Goal: Information Seeking & Learning: Check status

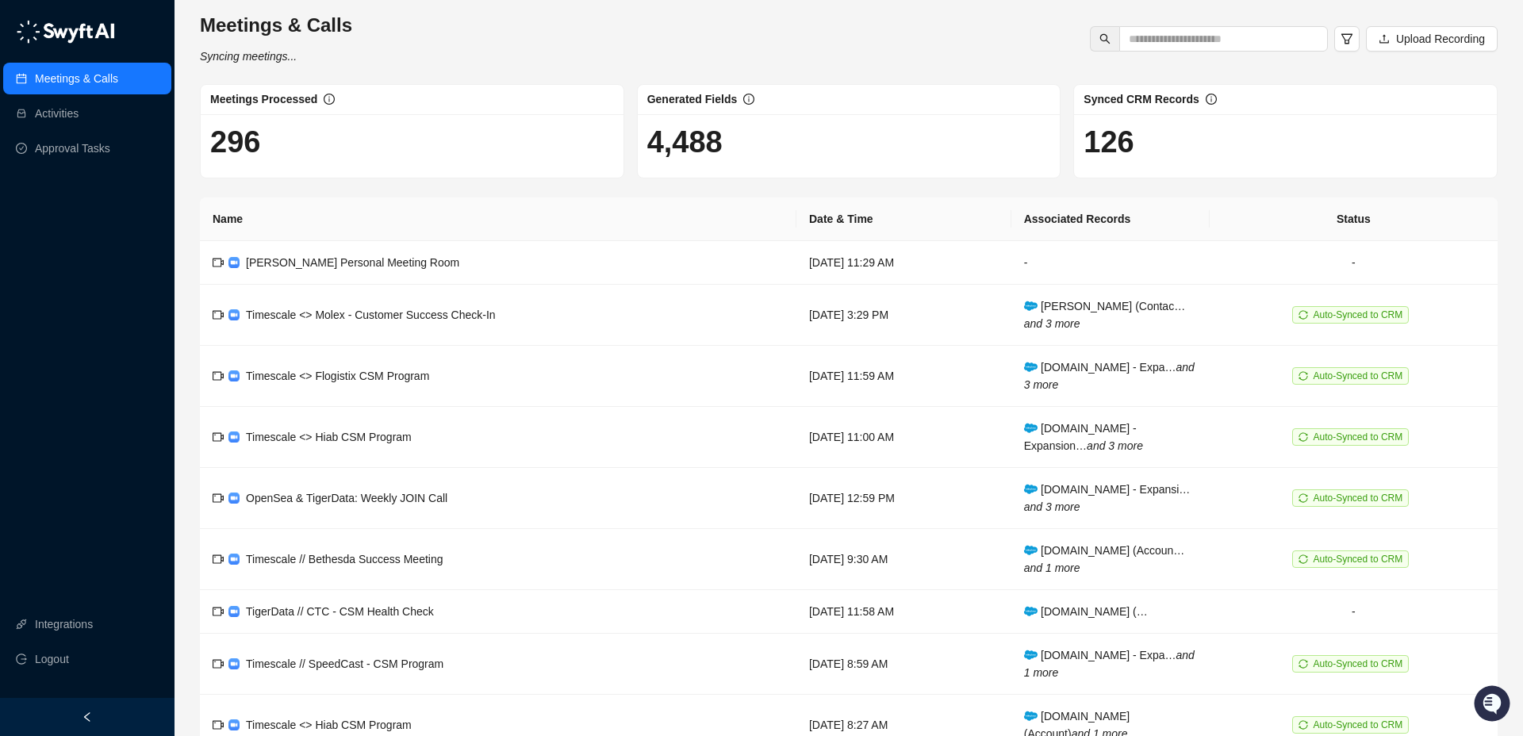
click at [74, 79] on link "Meetings & Calls" at bounding box center [76, 79] width 83 height 32
click at [422, 262] on span "[PERSON_NAME] Personal Meeting Room" at bounding box center [352, 262] width 213 height 13
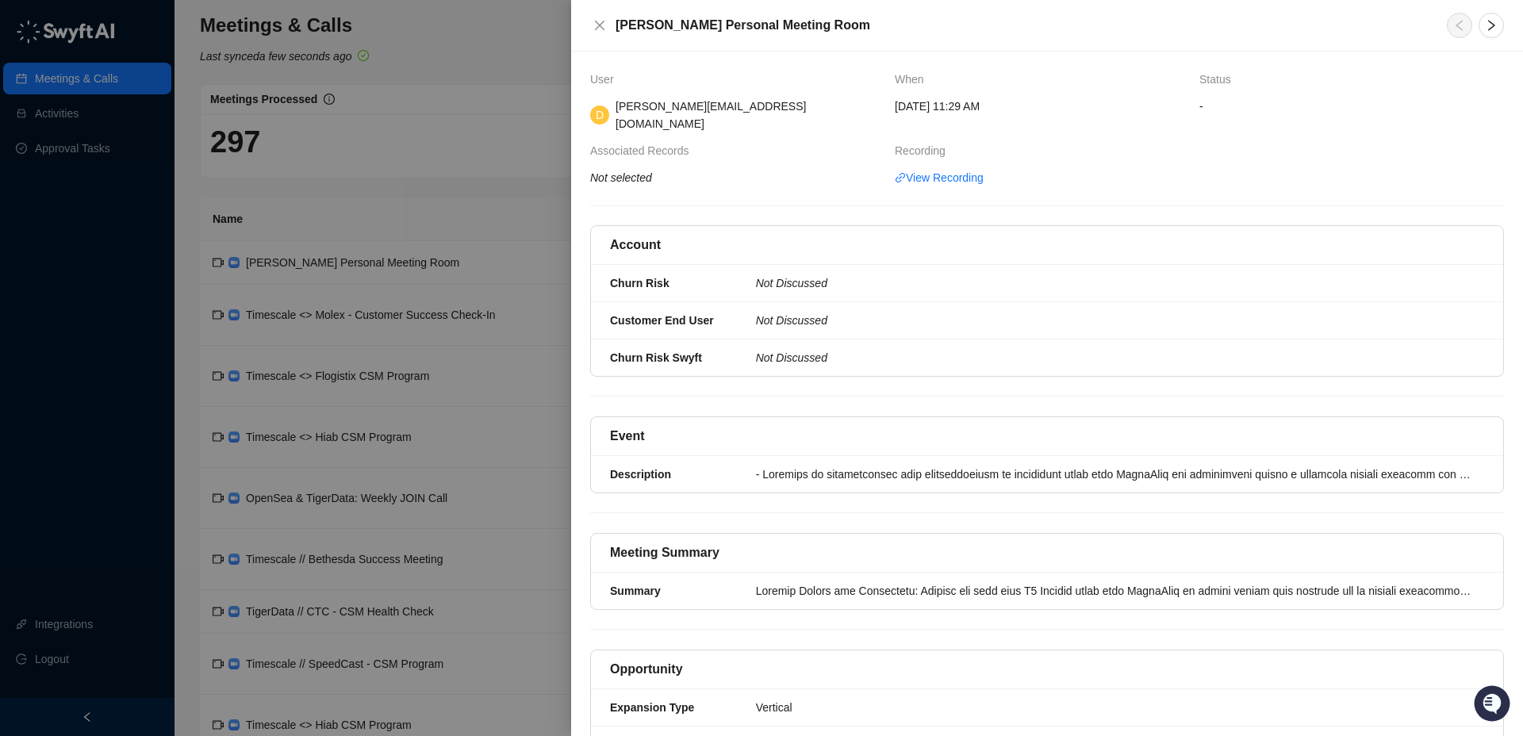
click at [425, 191] on div at bounding box center [761, 368] width 1523 height 736
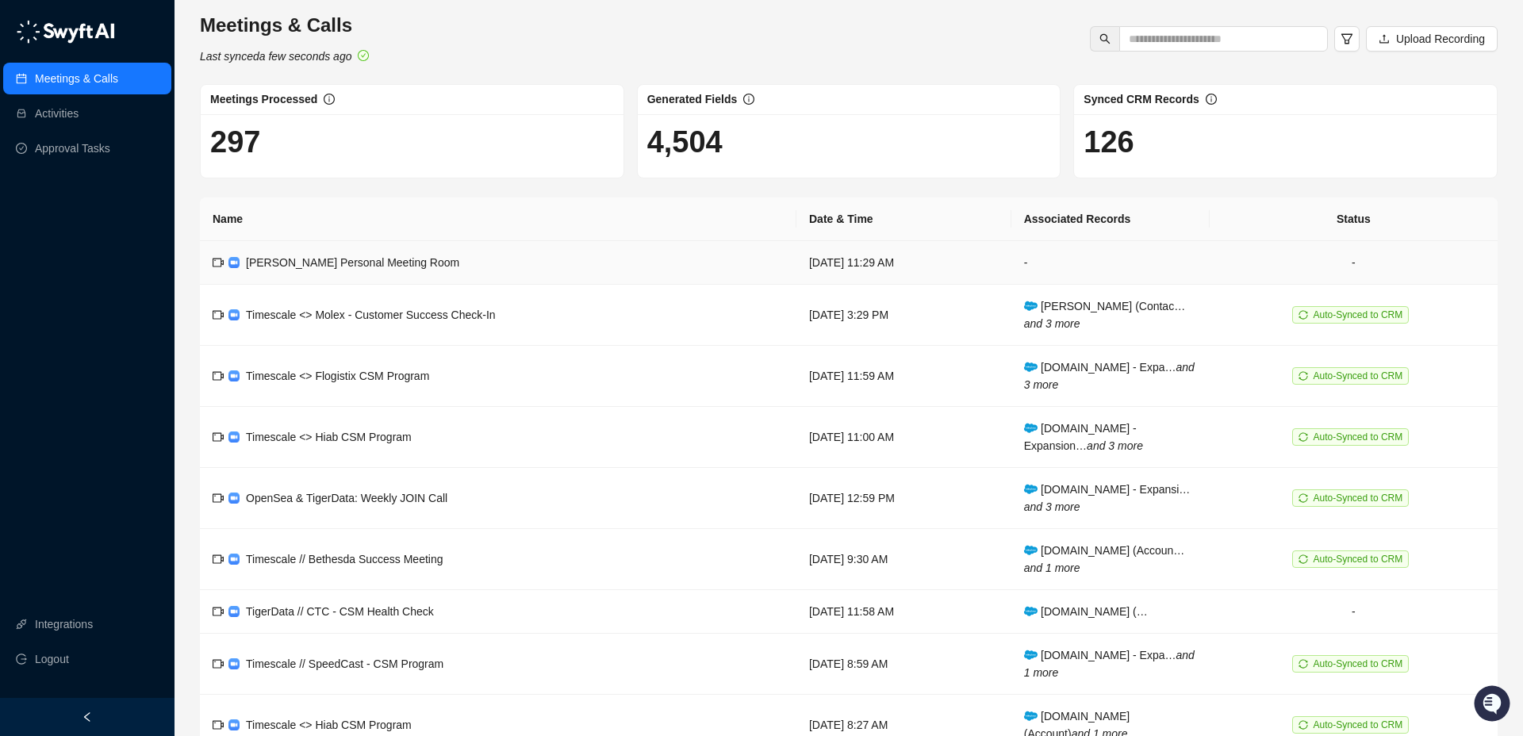
click at [324, 261] on span "[PERSON_NAME] Personal Meeting Room" at bounding box center [352, 262] width 213 height 13
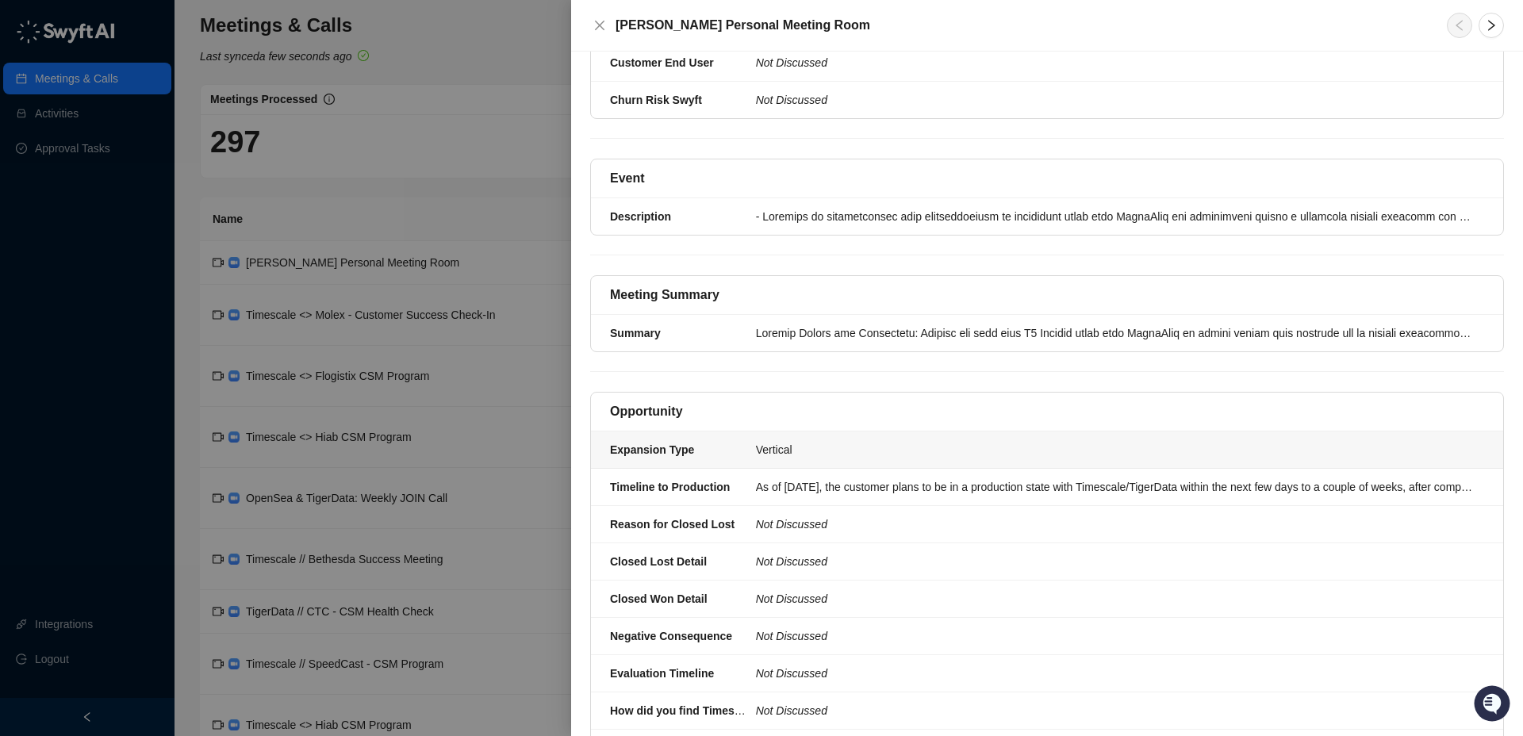
scroll to position [252, 0]
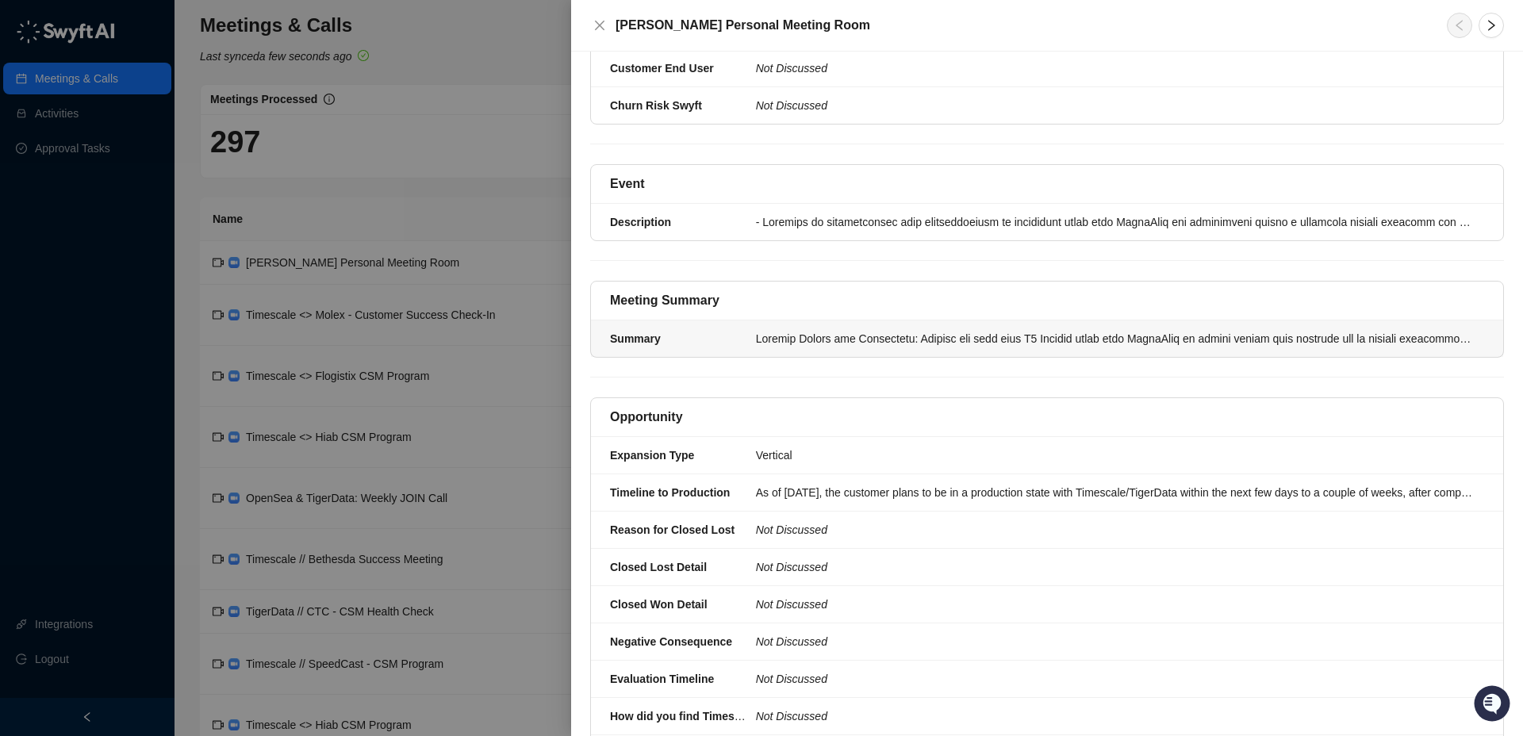
click at [795, 330] on div at bounding box center [1115, 338] width 718 height 17
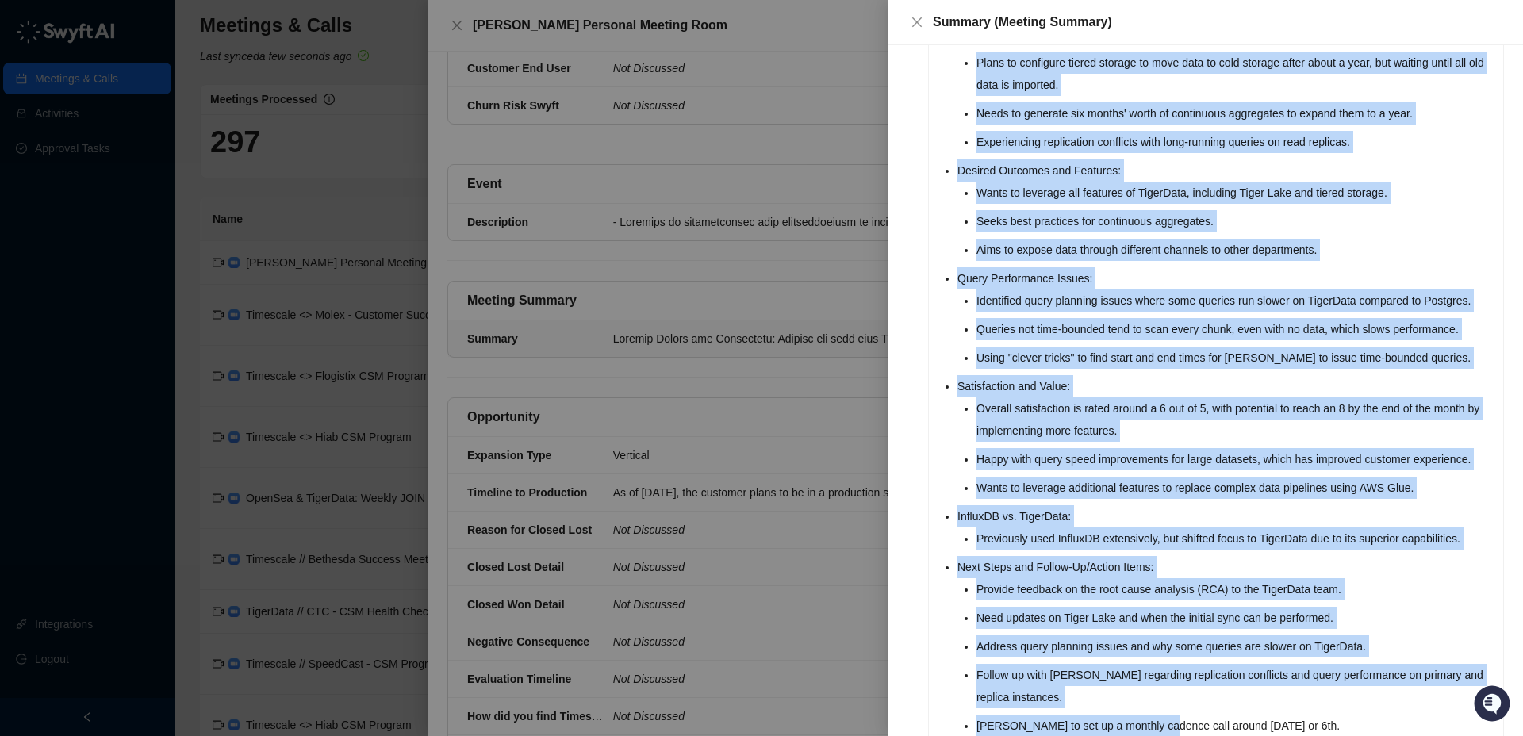
scroll to position [324, 0]
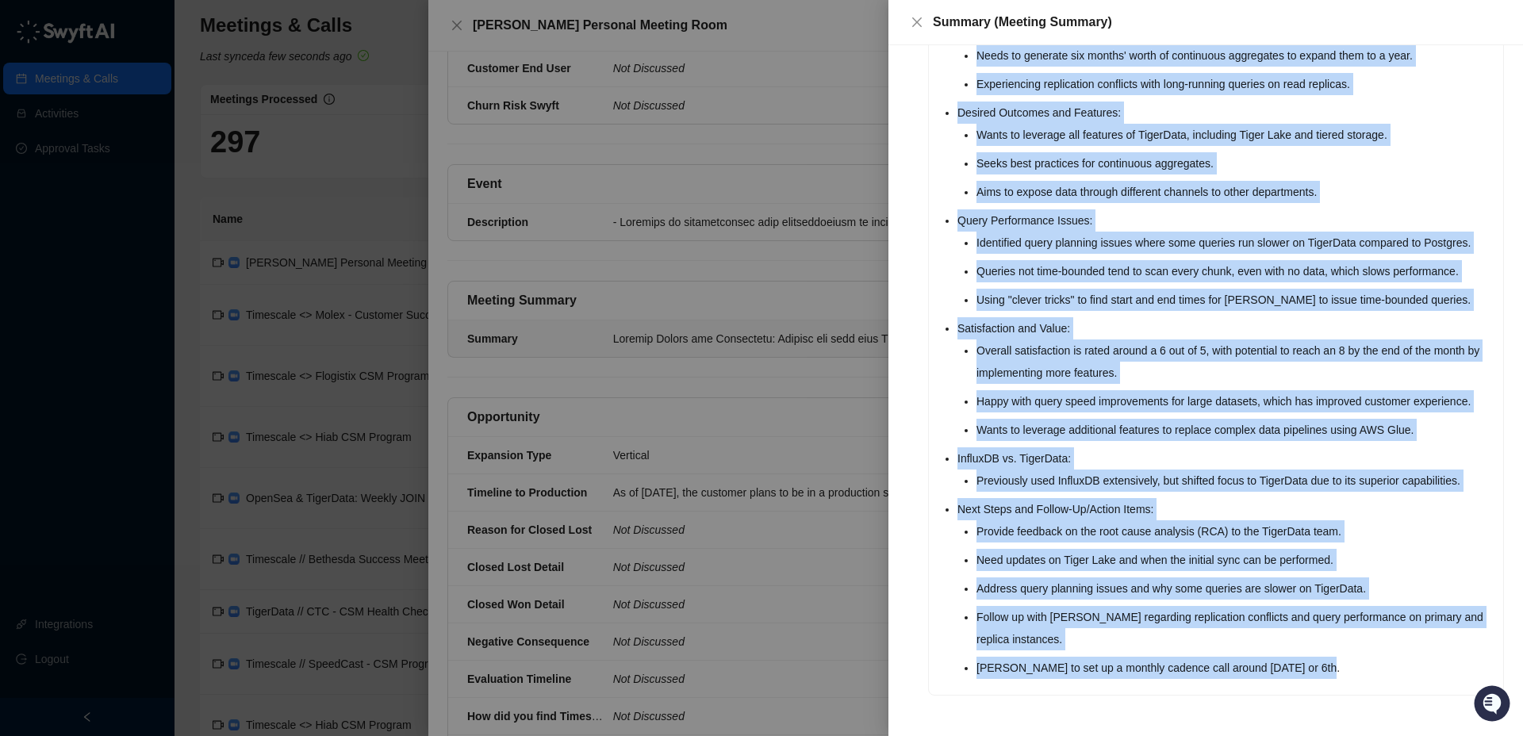
drag, startPoint x: 945, startPoint y: 206, endPoint x: 1347, endPoint y: 671, distance: 615.0
click at [1347, 671] on ul "Current Status and Challenges: Loading old data from S3 Parquet files into Tige…" at bounding box center [1225, 274] width 536 height 809
copy ul "Current Status and Challenges: Loading old data from S3 Parquet files into Tige…"
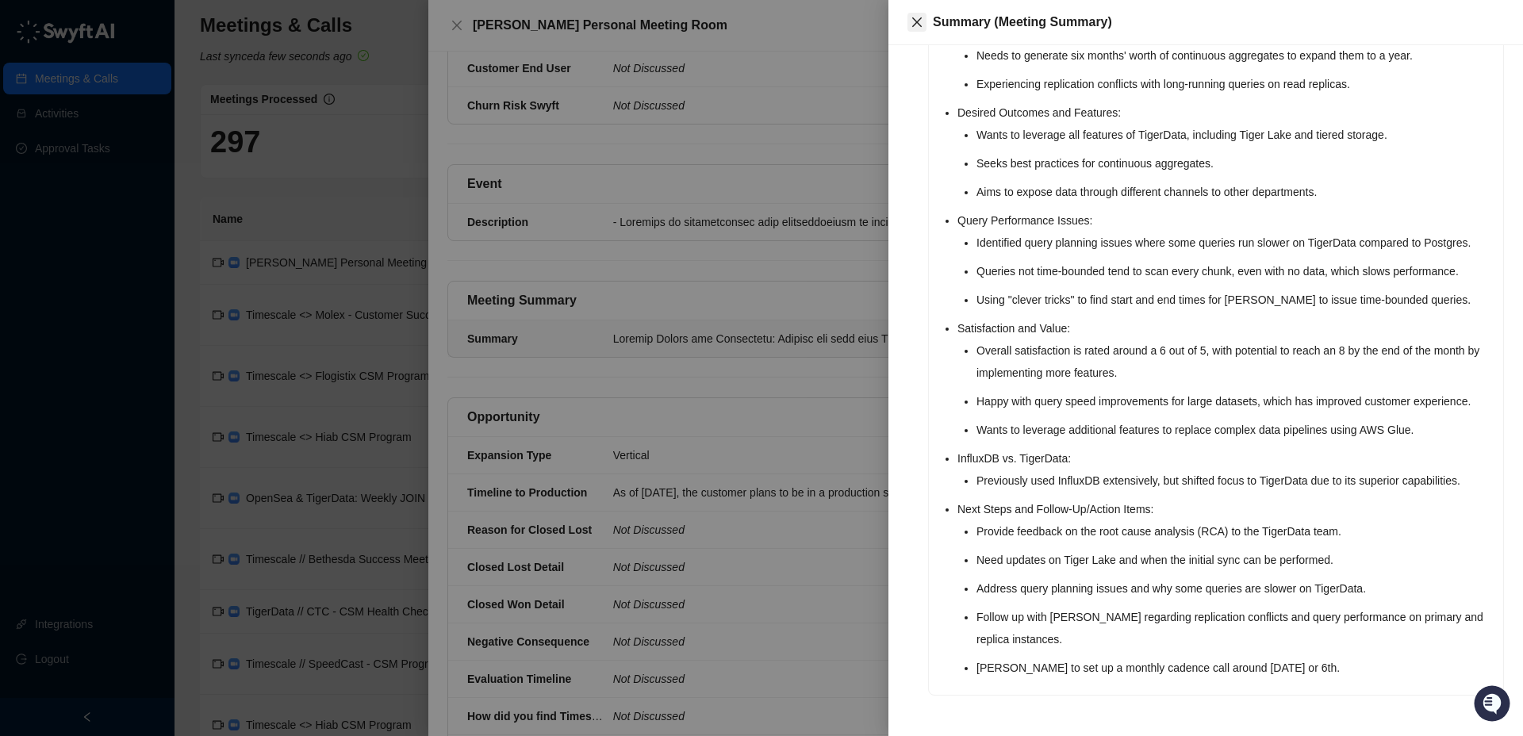
click at [917, 24] on icon "close" at bounding box center [916, 22] width 13 height 13
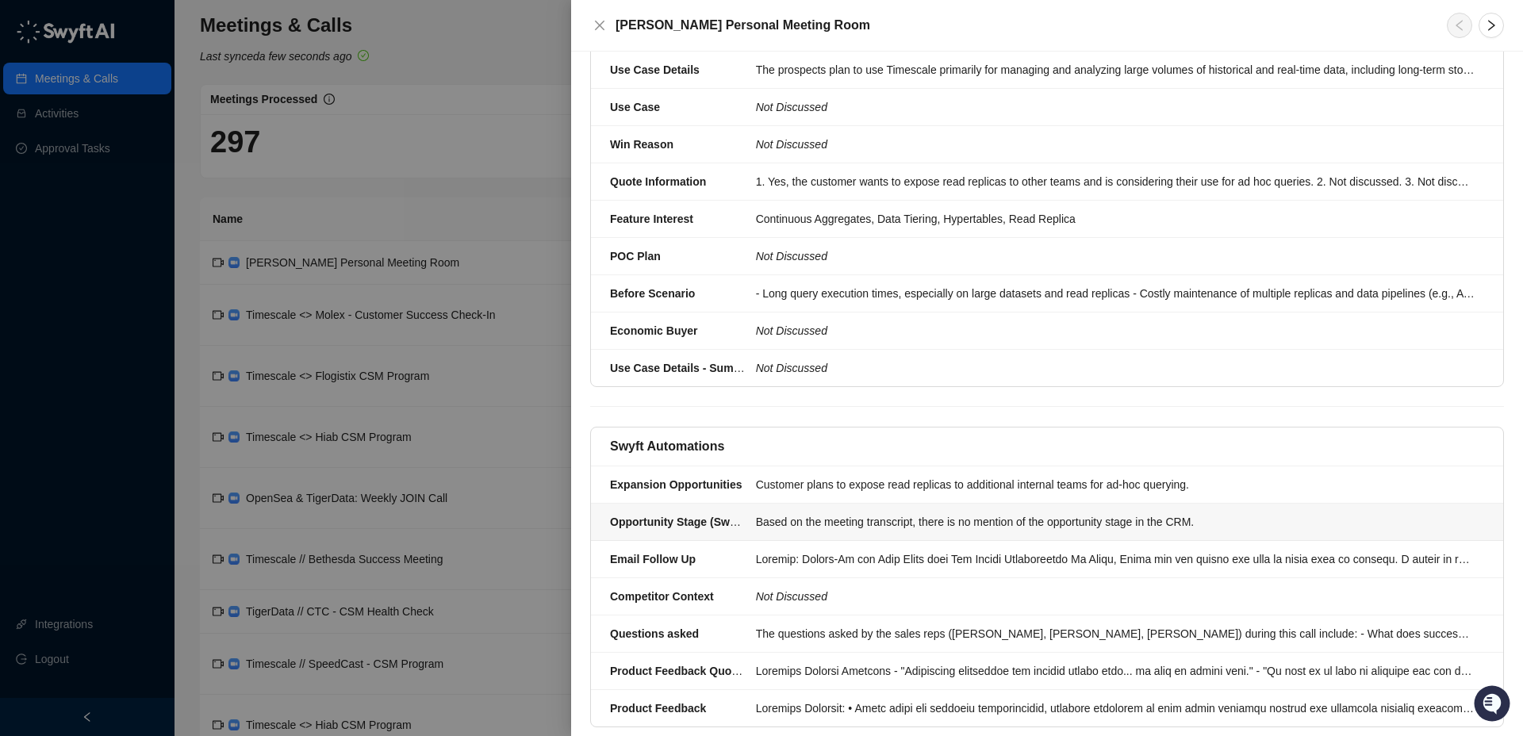
scroll to position [1007, 0]
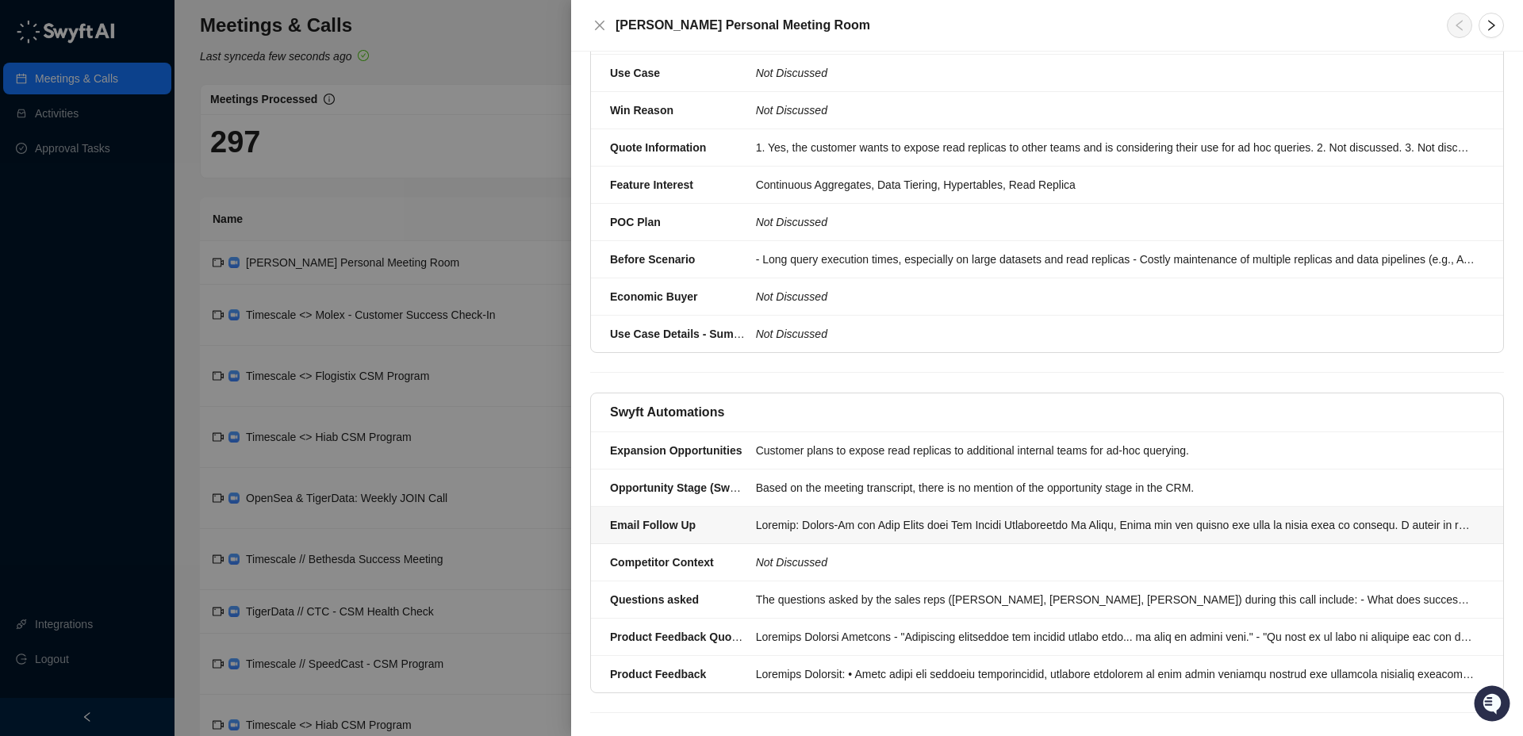
click at [782, 517] on div at bounding box center [1115, 524] width 718 height 17
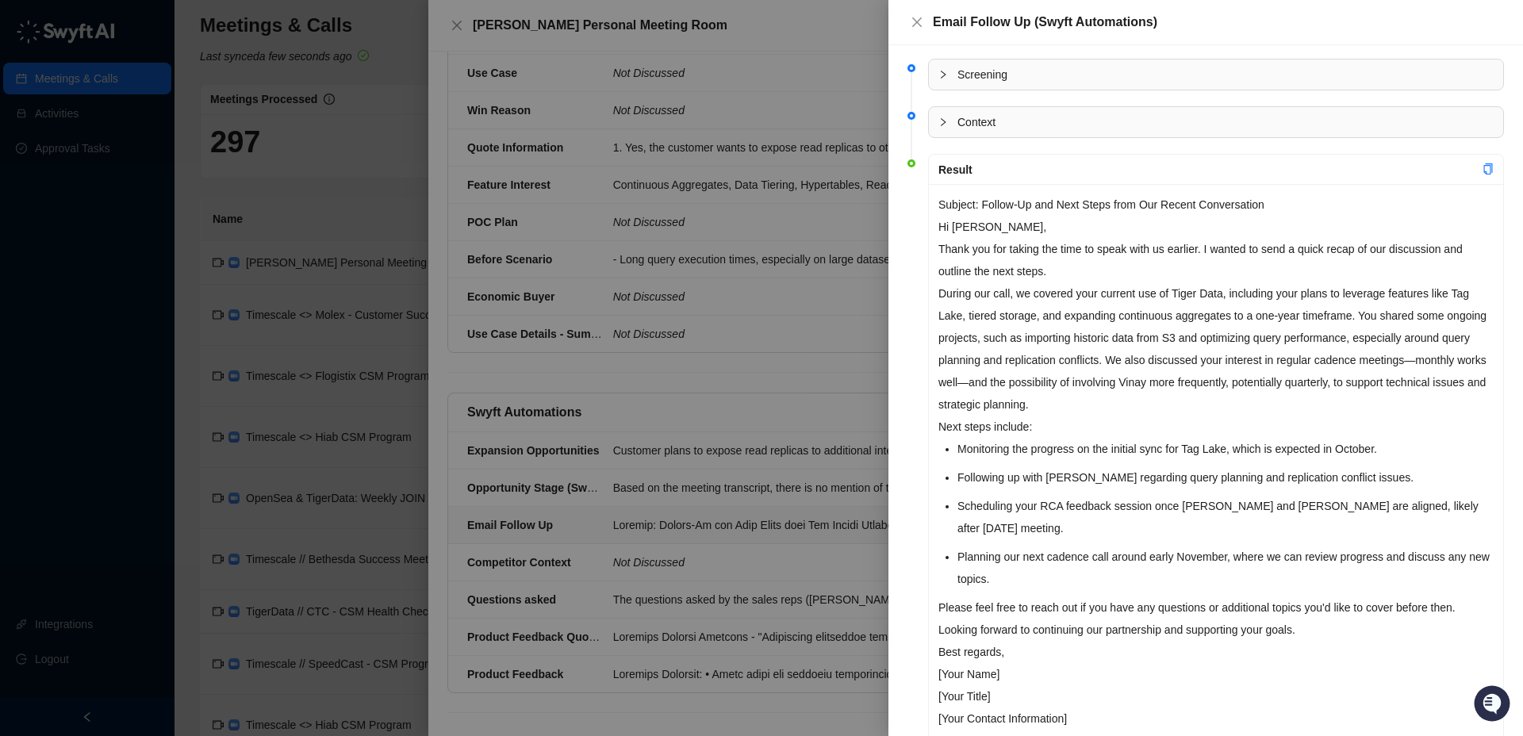
drag, startPoint x: 942, startPoint y: 226, endPoint x: 1113, endPoint y: 593, distance: 404.8
click at [1113, 593] on div "Subject: Follow-Up and Next Steps from Our Recent Conversation Hi [PERSON_NAME]…" at bounding box center [1216, 461] width 574 height 555
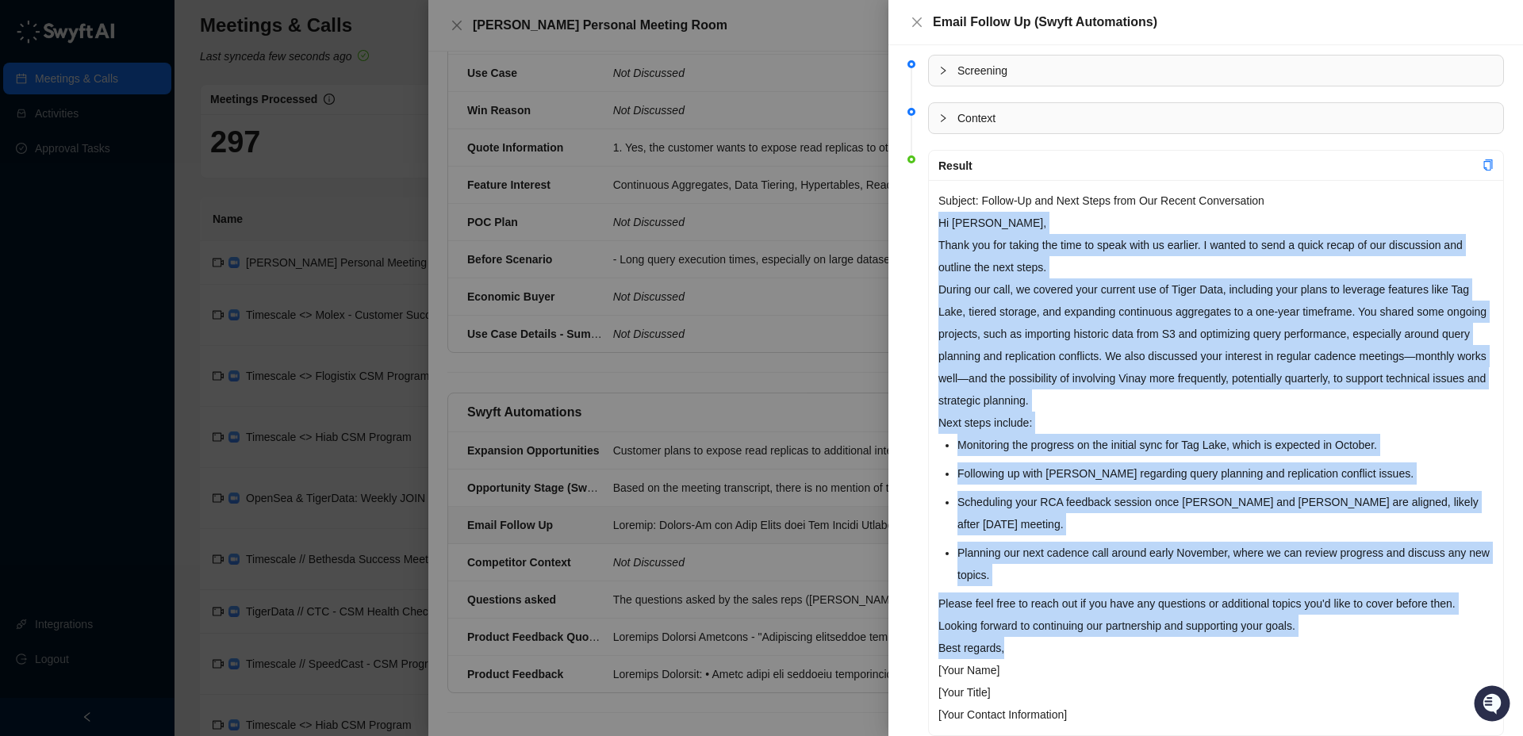
drag, startPoint x: 940, startPoint y: 221, endPoint x: 1079, endPoint y: 612, distance: 415.1
click at [1082, 619] on div "Subject: Follow-Up and Next Steps from Our Recent Conversation Hi [PERSON_NAME]…" at bounding box center [1216, 457] width 574 height 555
copy div "Lo Ipsum, Dolor sit ame consec adi elit se doeiu temp in utlabor. E dolore ma a…"
